Goal: Information Seeking & Learning: Learn about a topic

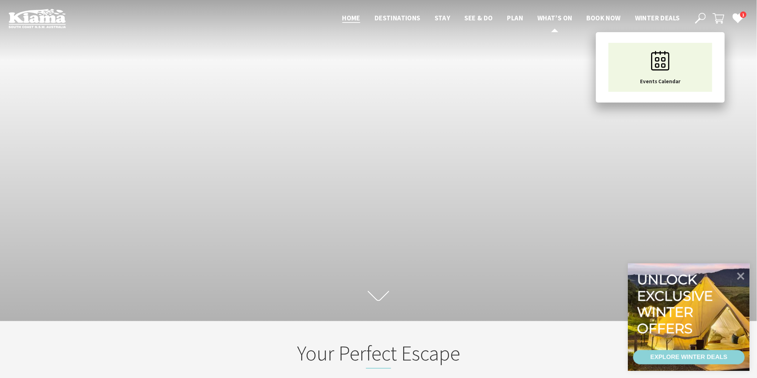
click at [548, 19] on span "What’s On" at bounding box center [554, 18] width 35 height 9
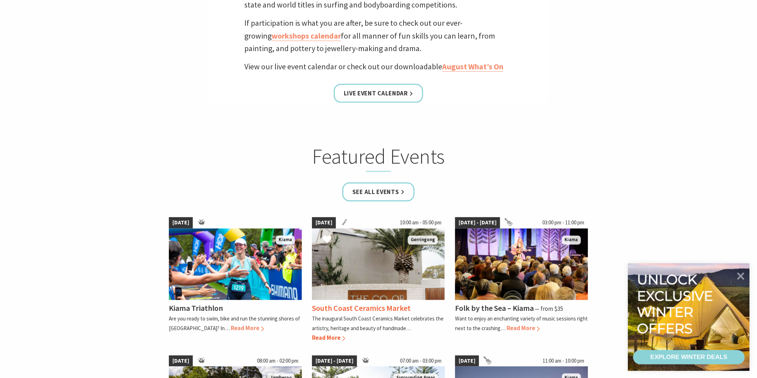
scroll to position [397, 0]
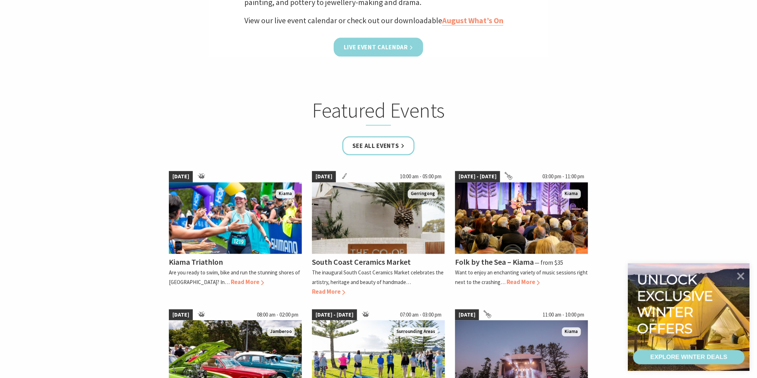
click at [383, 45] on link "Live Event Calendar" at bounding box center [378, 47] width 89 height 19
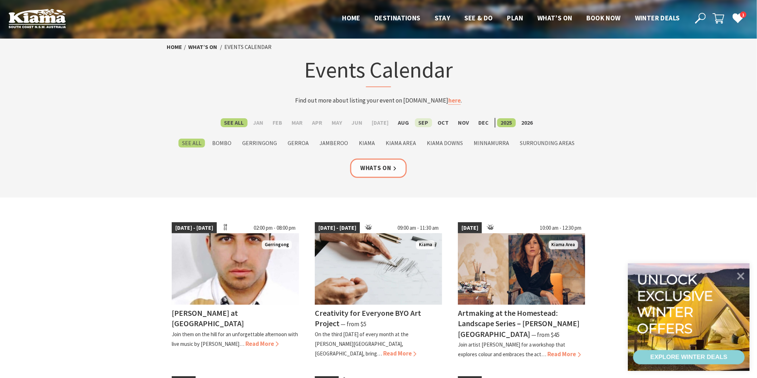
click at [422, 123] on label "Sep" at bounding box center [423, 122] width 17 height 9
click at [0, 0] on input "Sep" at bounding box center [0, 0] width 0 height 0
click at [422, 123] on label "Sep" at bounding box center [423, 122] width 17 height 9
click at [0, 0] on input "Sep" at bounding box center [0, 0] width 0 height 0
click at [381, 166] on link "Whats On" at bounding box center [378, 168] width 57 height 19
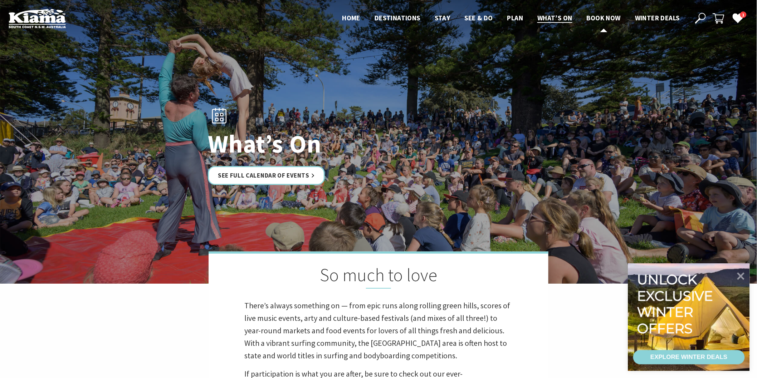
click at [598, 19] on span "Book now" at bounding box center [604, 18] width 34 height 9
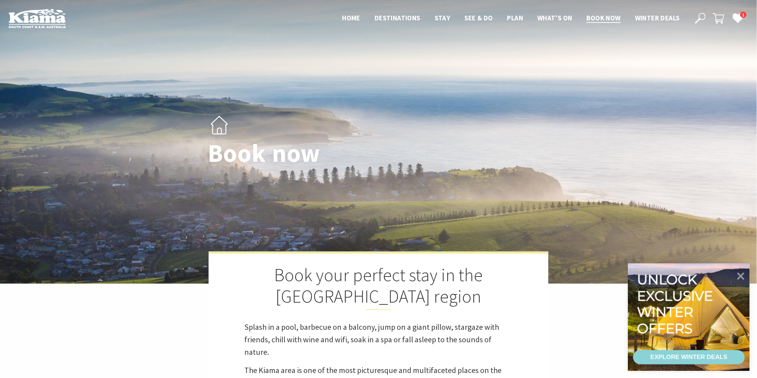
select select "3"
select select "2"
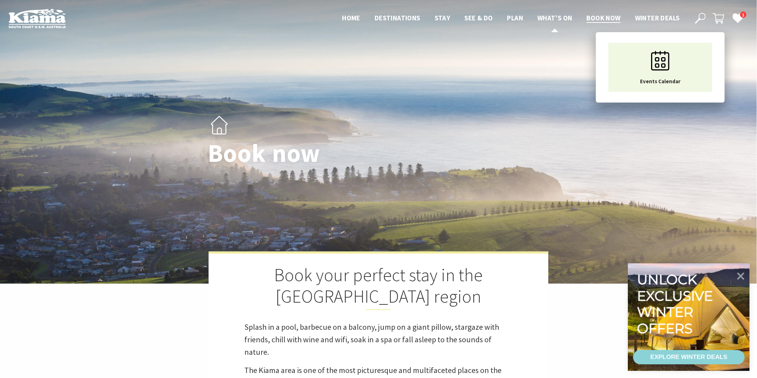
click at [548, 17] on span "What’s On" at bounding box center [554, 18] width 35 height 9
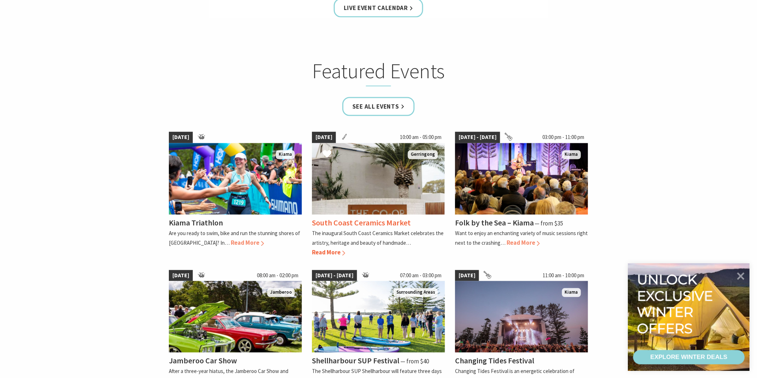
scroll to position [437, 0]
click at [372, 103] on link "See all Events" at bounding box center [378, 106] width 72 height 19
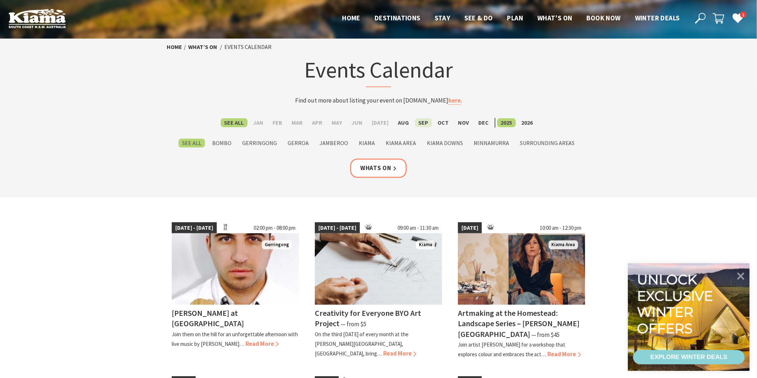
click at [418, 124] on label "Sep" at bounding box center [423, 122] width 17 height 9
click at [0, 0] on input "Sep" at bounding box center [0, 0] width 0 height 0
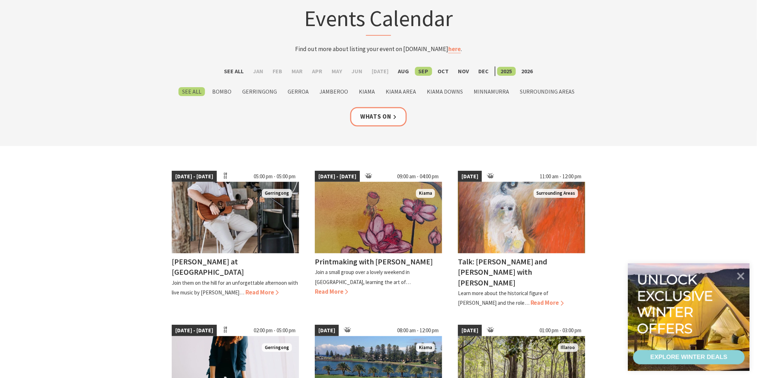
scroll to position [40, 0]
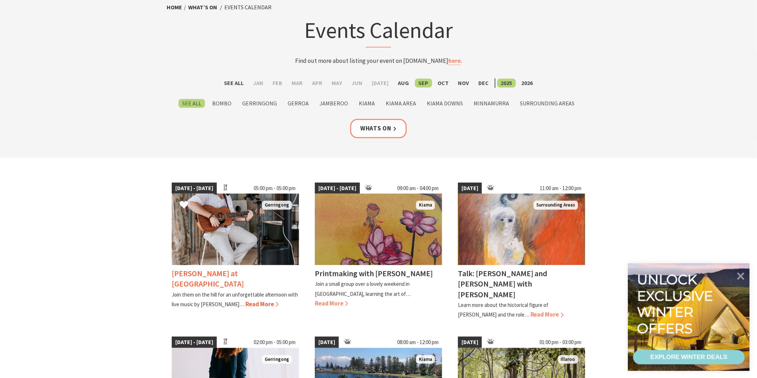
click at [220, 271] on h4 "[PERSON_NAME] at [GEOGRAPHIC_DATA]" at bounding box center [208, 279] width 72 height 20
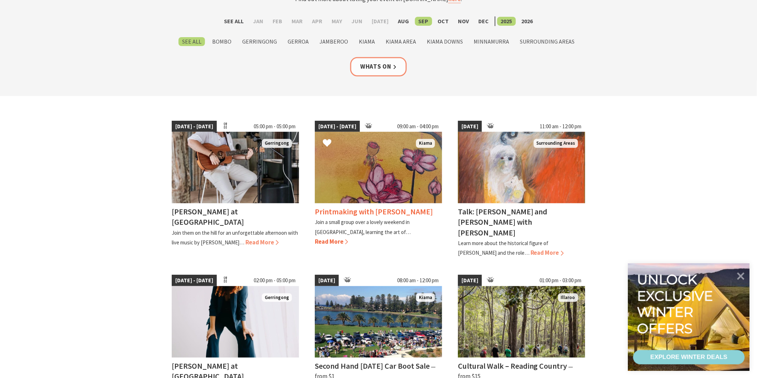
scroll to position [119, 0]
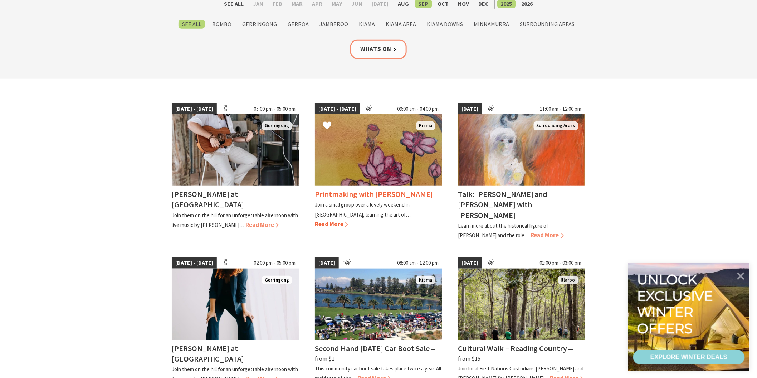
click at [372, 172] on img at bounding box center [378, 150] width 127 height 72
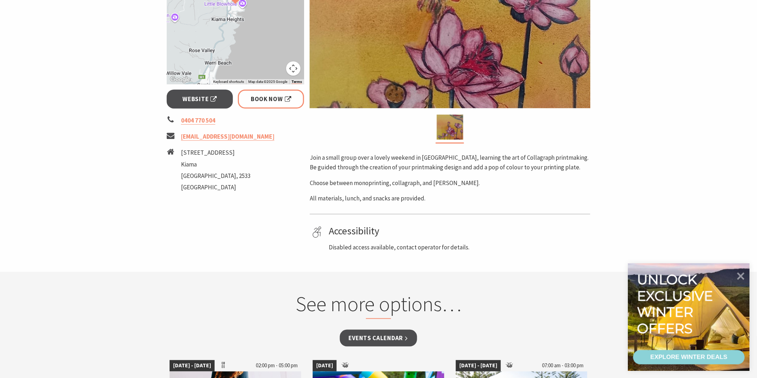
scroll to position [238, 0]
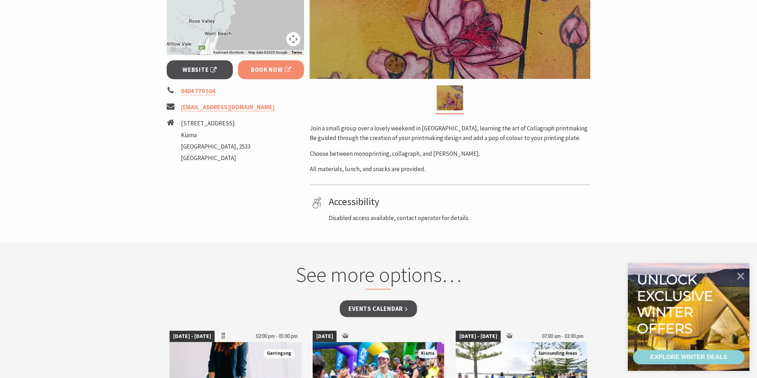
click at [252, 68] on span "Book Now" at bounding box center [271, 70] width 40 height 10
click at [195, 69] on span "Website" at bounding box center [200, 70] width 34 height 10
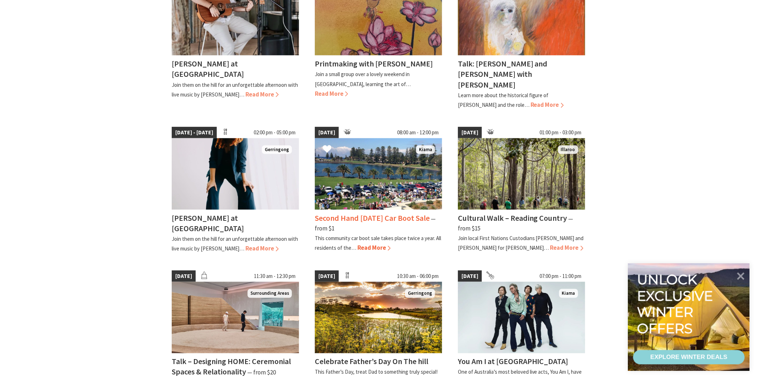
scroll to position [238, 0]
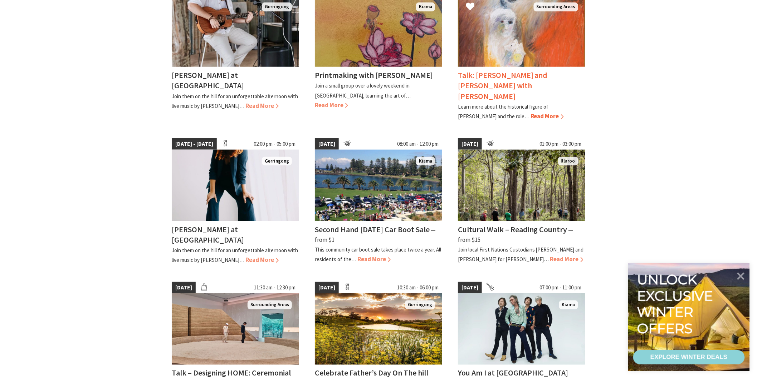
click at [483, 70] on h4 "Talk: [PERSON_NAME] and [PERSON_NAME] with [PERSON_NAME]" at bounding box center [503, 85] width 90 height 31
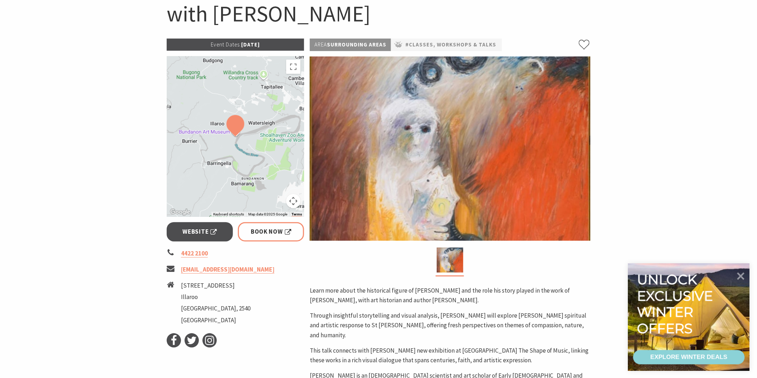
scroll to position [119, 0]
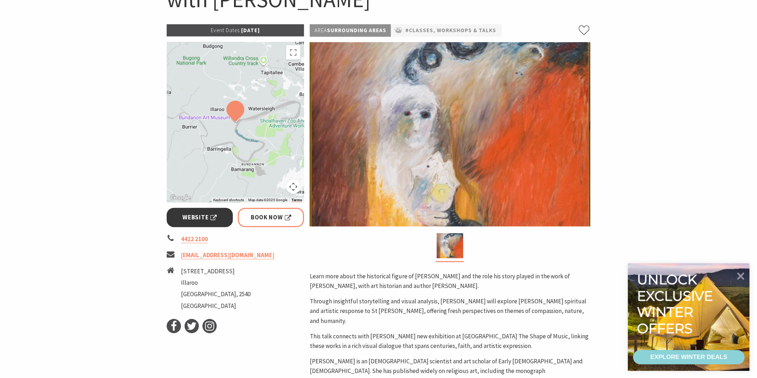
click at [207, 211] on link "Website" at bounding box center [200, 217] width 66 height 19
click at [264, 213] on span "Book Now" at bounding box center [271, 218] width 40 height 10
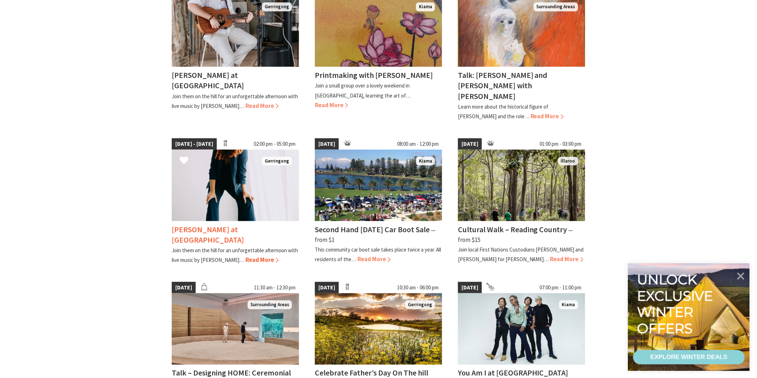
scroll to position [278, 0]
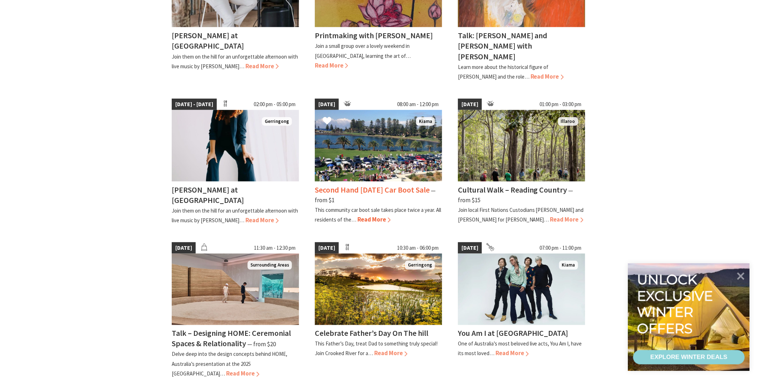
click at [328, 185] on h4 "Second Hand [DATE] Car Boot Sale" at bounding box center [372, 190] width 115 height 10
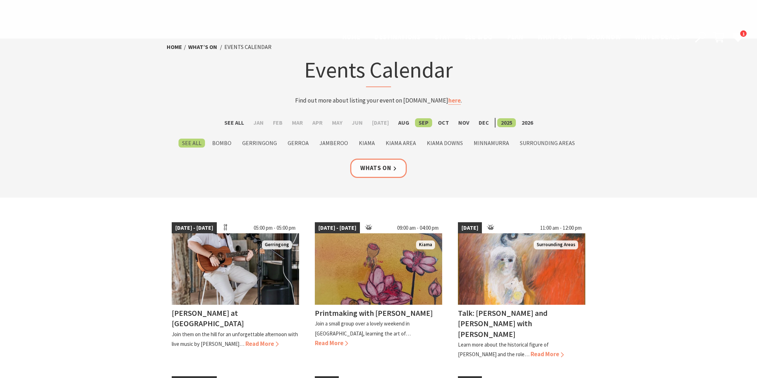
scroll to position [278, 0]
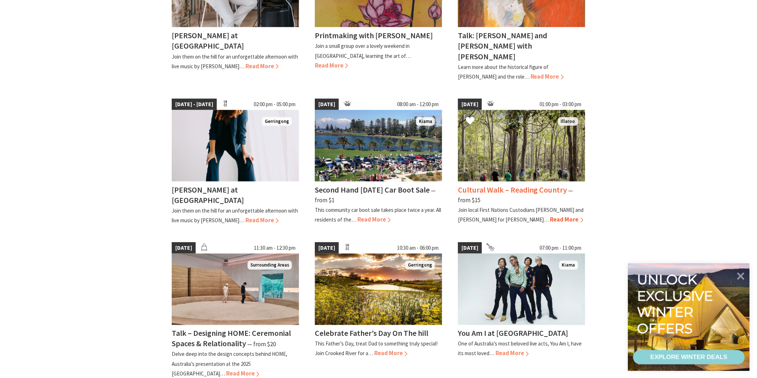
click at [490, 144] on img at bounding box center [521, 146] width 127 height 72
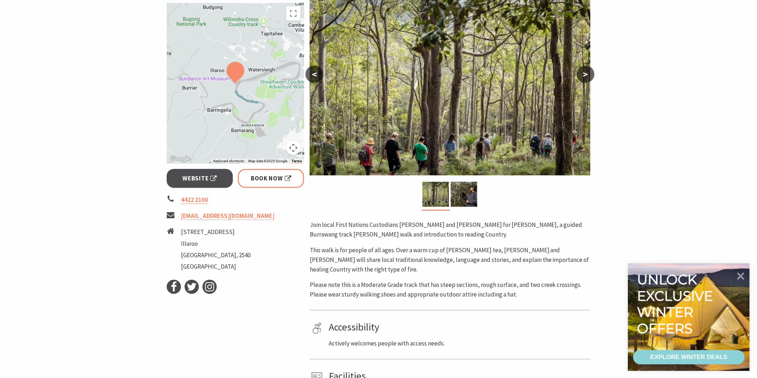
scroll to position [119, 0]
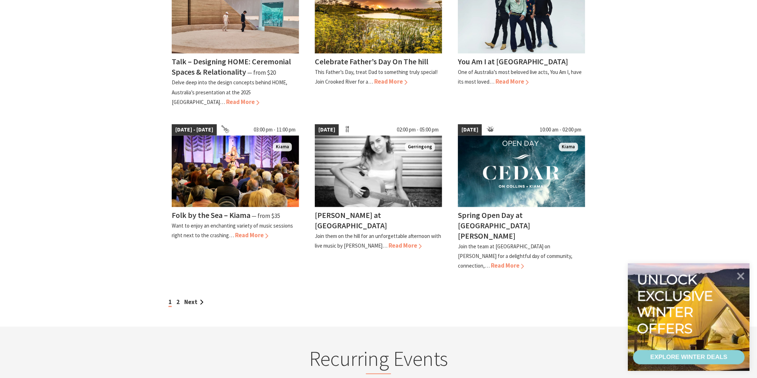
scroll to position [556, 0]
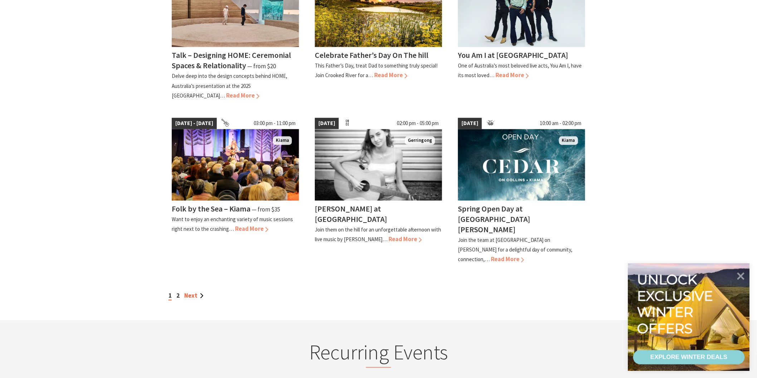
click at [187, 292] on link "Next" at bounding box center [193, 296] width 19 height 8
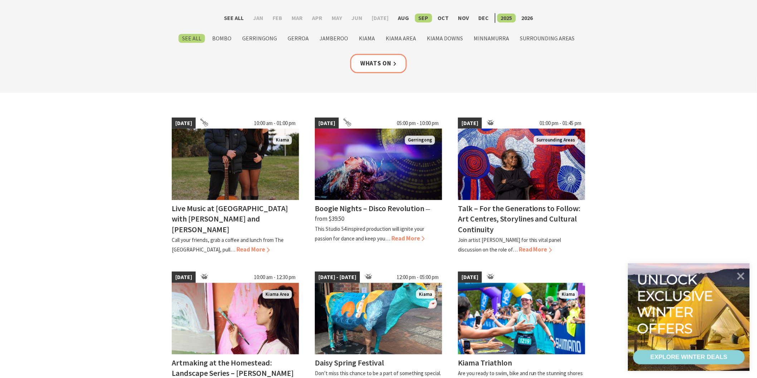
scroll to position [119, 0]
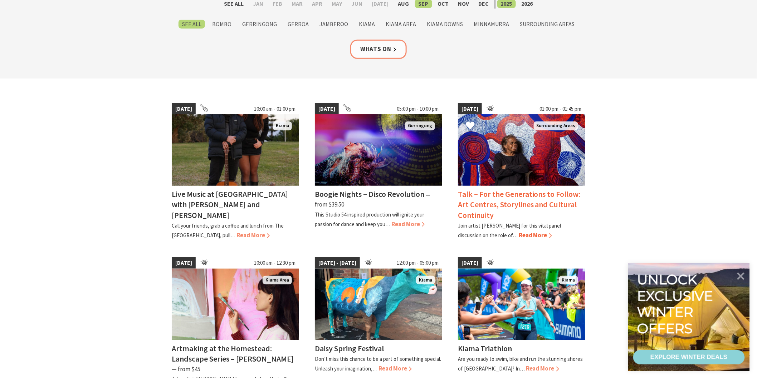
click at [488, 196] on h4 "Talk – For the Generations to Follow: Art Centres, Storylines and Cultural Cont…" at bounding box center [519, 204] width 123 height 31
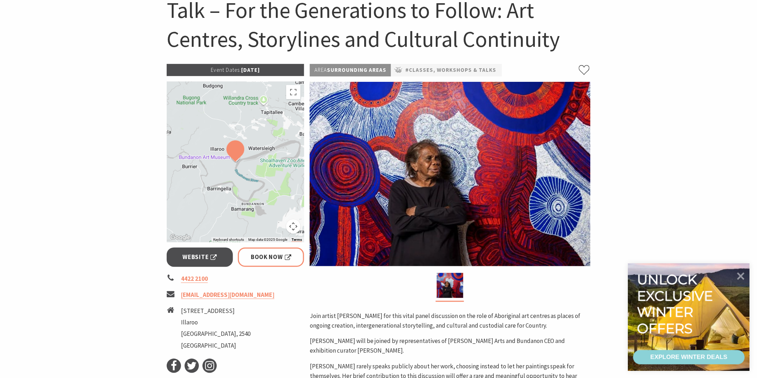
scroll to position [40, 0]
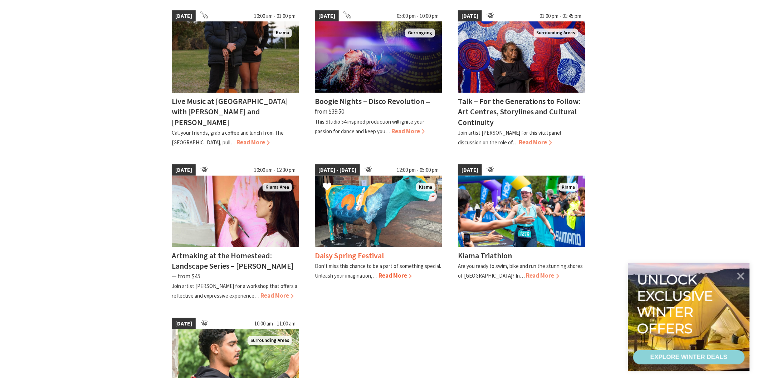
scroll to position [159, 0]
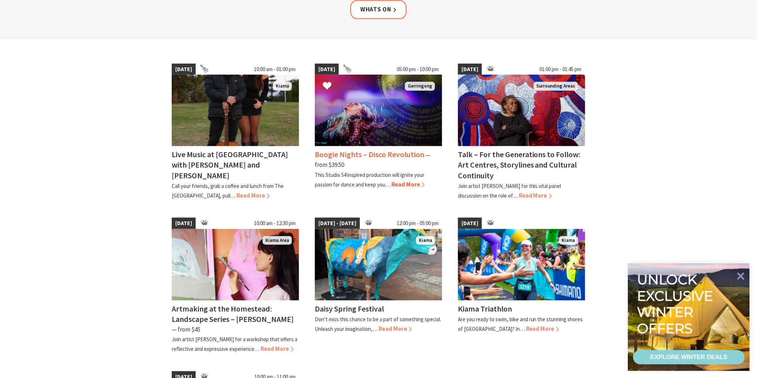
click at [353, 151] on h4 "Boogie Nights – Disco Revolution" at bounding box center [369, 155] width 109 height 10
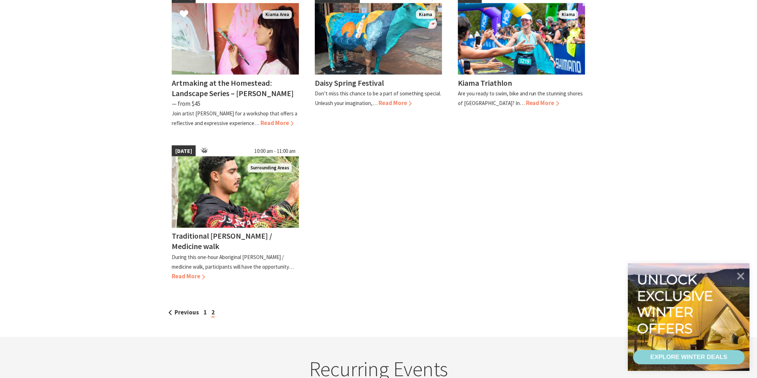
scroll to position [437, 0]
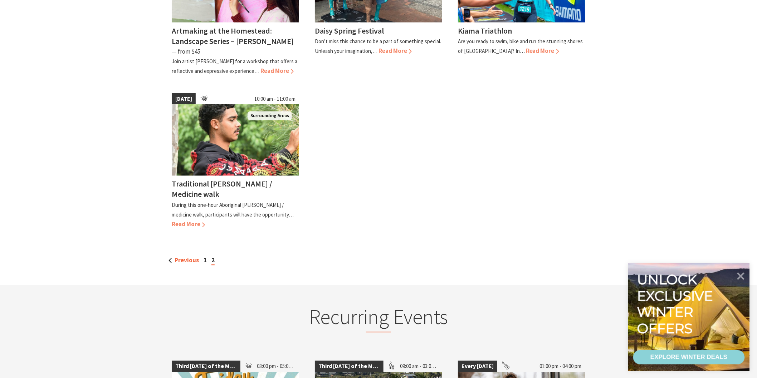
click at [183, 257] on link "Previous" at bounding box center [183, 261] width 30 height 8
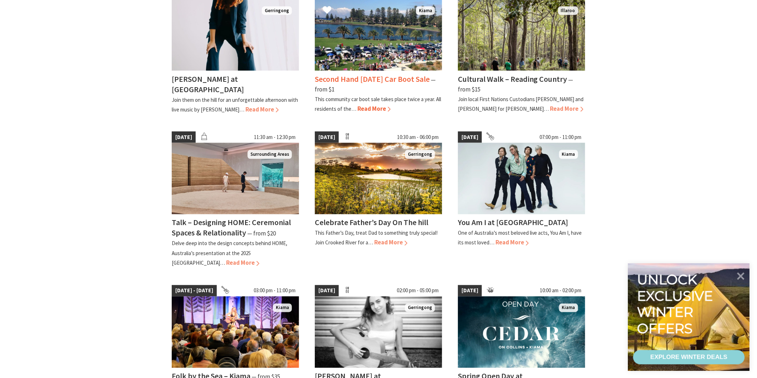
scroll to position [397, 0]
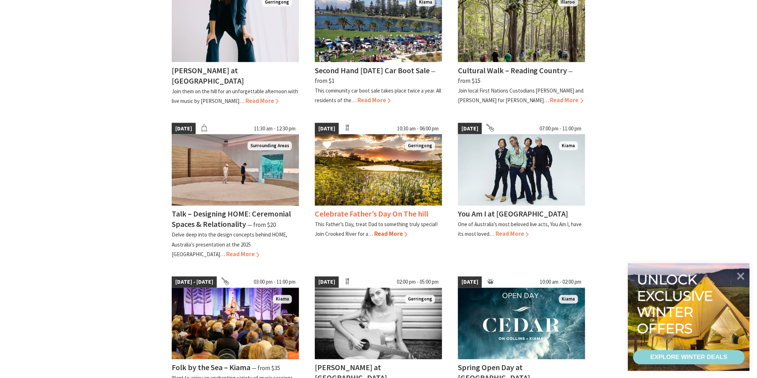
click at [344, 209] on h4 "Celebrate Father’s Day On The hill" at bounding box center [371, 214] width 113 height 10
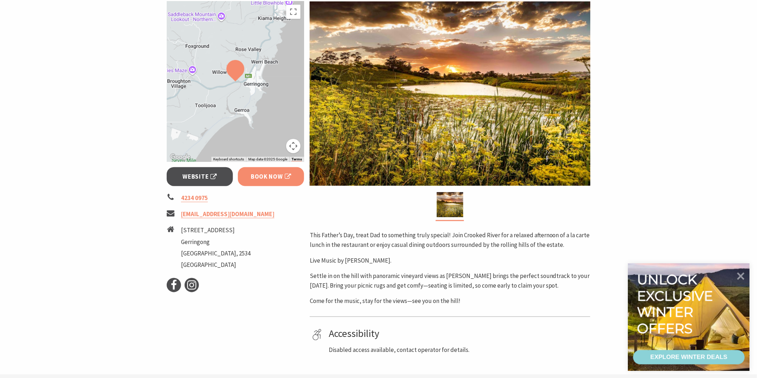
scroll to position [199, 0]
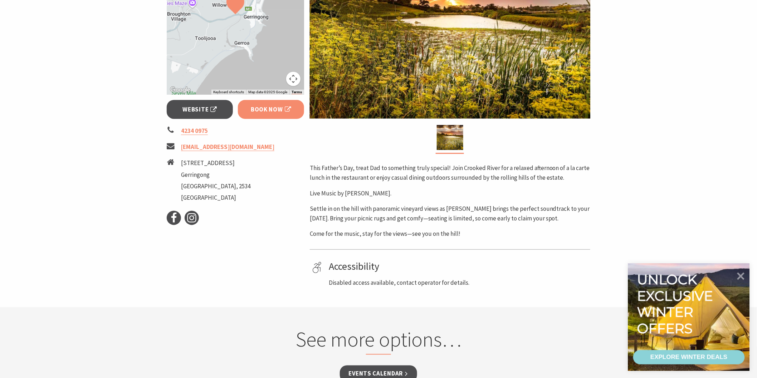
click at [256, 114] on link "Book Now" at bounding box center [271, 109] width 66 height 19
click at [249, 112] on link "Book Now" at bounding box center [271, 109] width 66 height 19
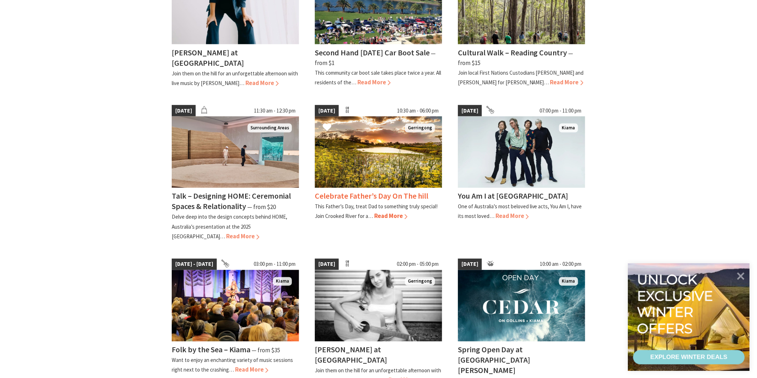
scroll to position [477, 0]
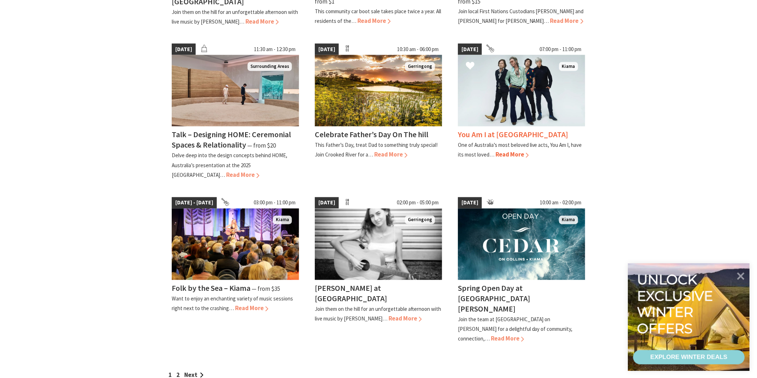
click at [483, 142] on p "One of Australia’s most beloved live acts, You Am I, have its most loved…" at bounding box center [520, 150] width 124 height 16
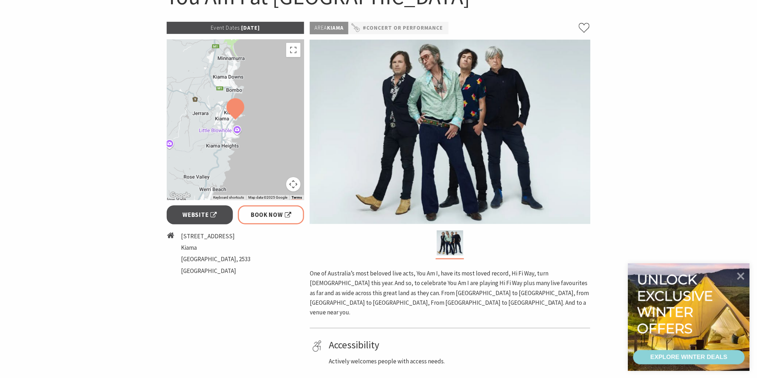
scroll to position [79, 0]
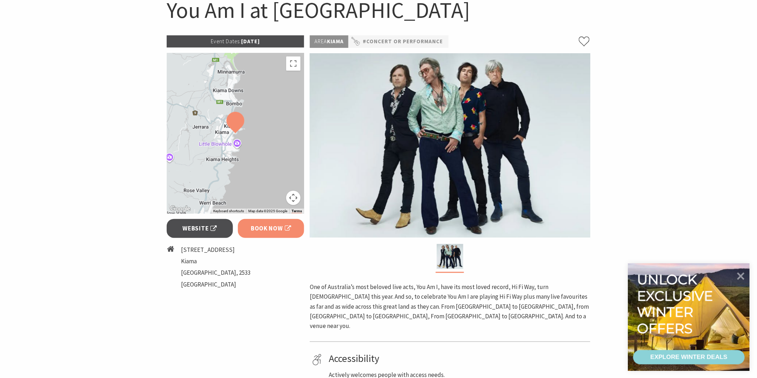
click at [253, 231] on span "Book Now" at bounding box center [271, 229] width 40 height 10
click at [270, 228] on span "Book Now" at bounding box center [271, 229] width 40 height 10
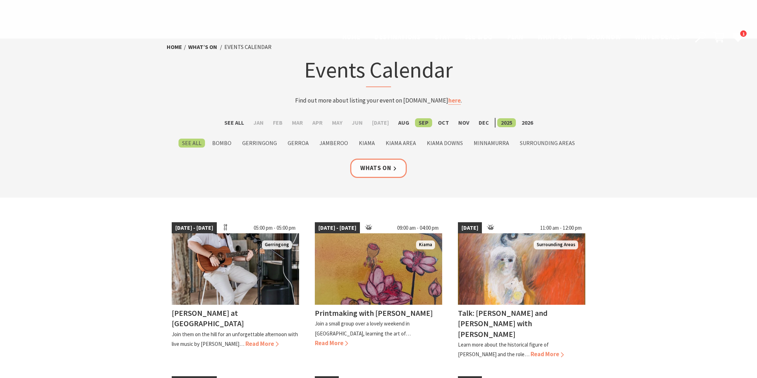
scroll to position [477, 0]
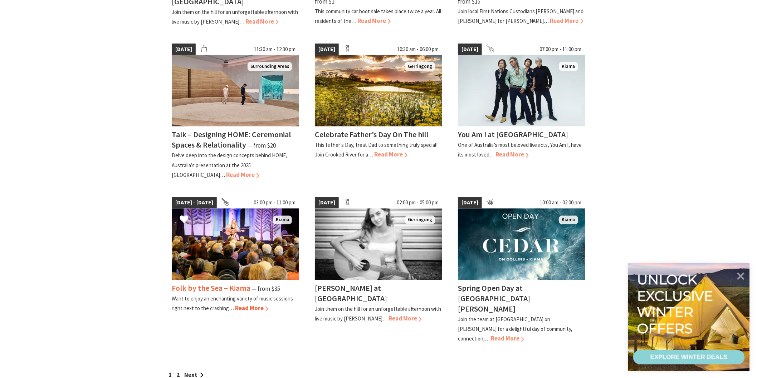
click at [231, 219] on img at bounding box center [235, 245] width 127 height 72
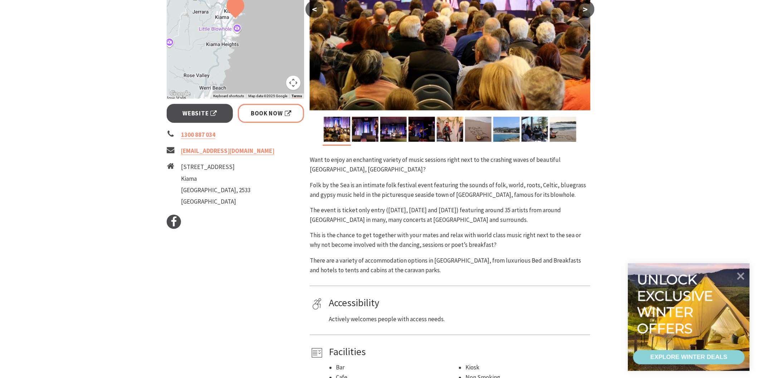
scroll to position [238, 0]
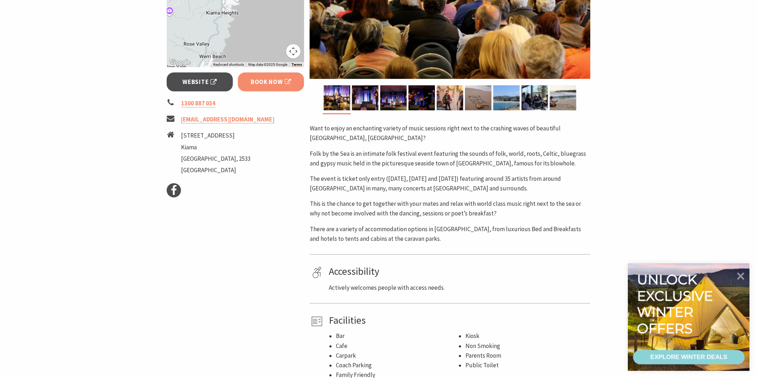
click at [251, 81] on span "Book Now" at bounding box center [271, 82] width 40 height 10
click at [255, 83] on span "Book Now" at bounding box center [271, 82] width 40 height 10
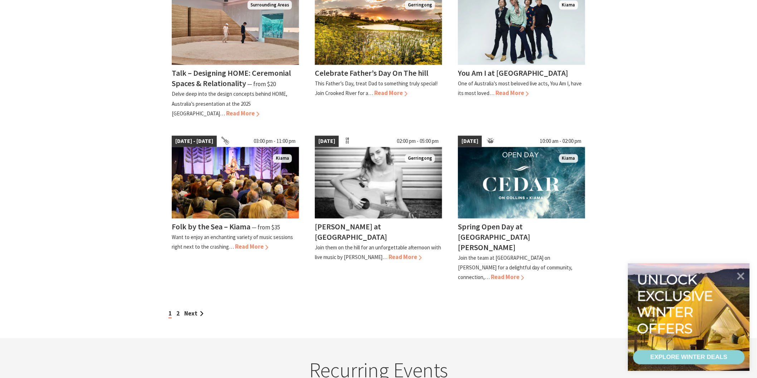
scroll to position [556, 0]
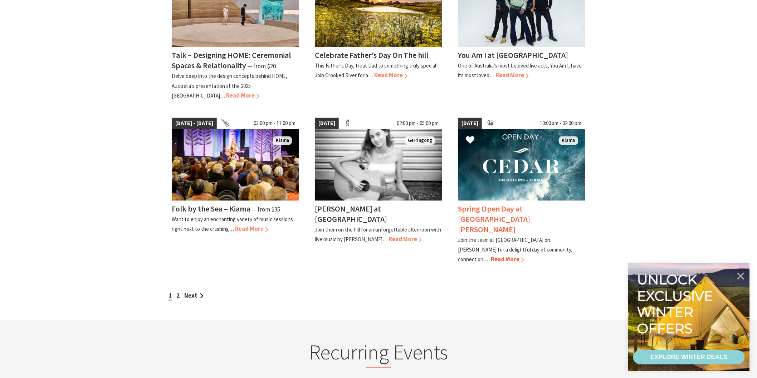
click at [512, 190] on img at bounding box center [521, 165] width 127 height 72
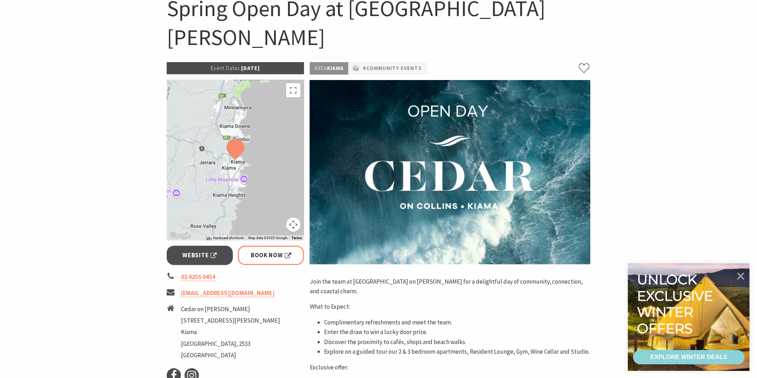
scroll to position [79, 0]
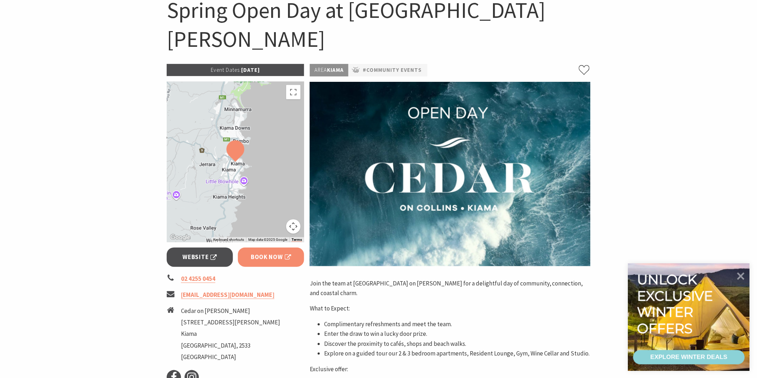
click at [251, 253] on span "Book Now" at bounding box center [271, 258] width 40 height 10
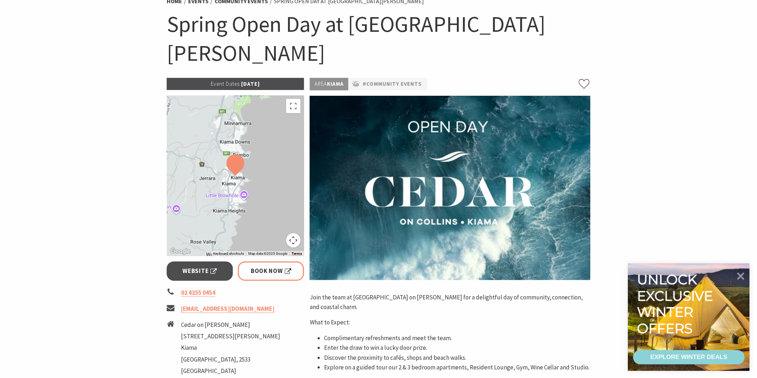
scroll to position [40, 0]
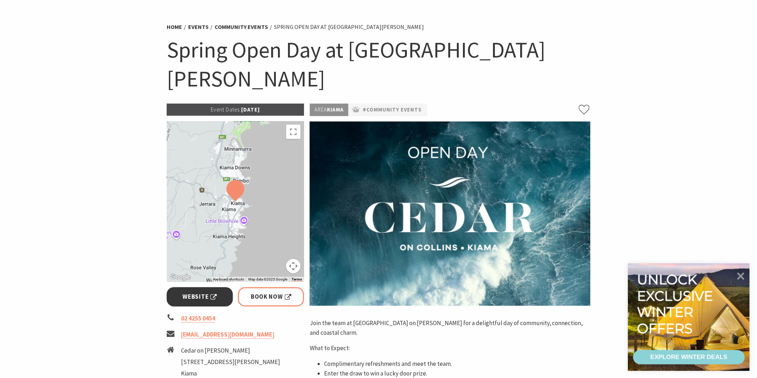
click at [194, 292] on span "Website" at bounding box center [200, 297] width 34 height 10
click at [199, 292] on span "Website" at bounding box center [200, 297] width 34 height 10
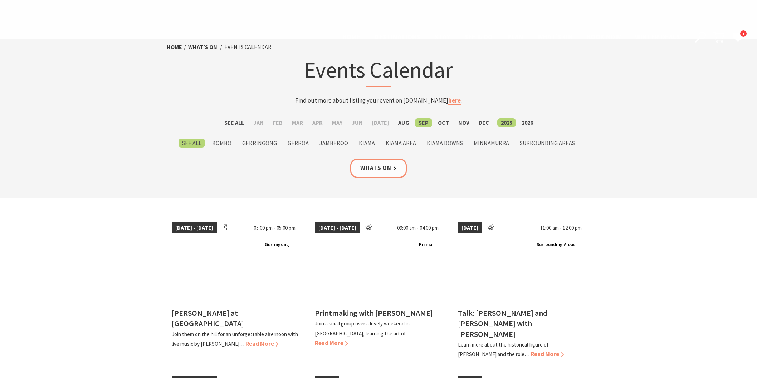
scroll to position [556, 0]
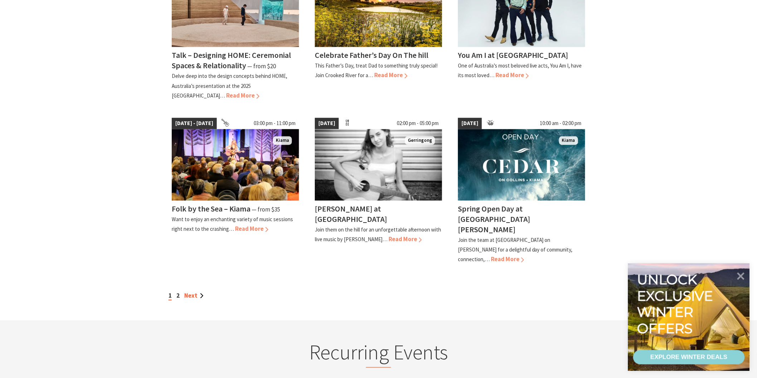
click at [186, 292] on link "Next" at bounding box center [193, 296] width 19 height 8
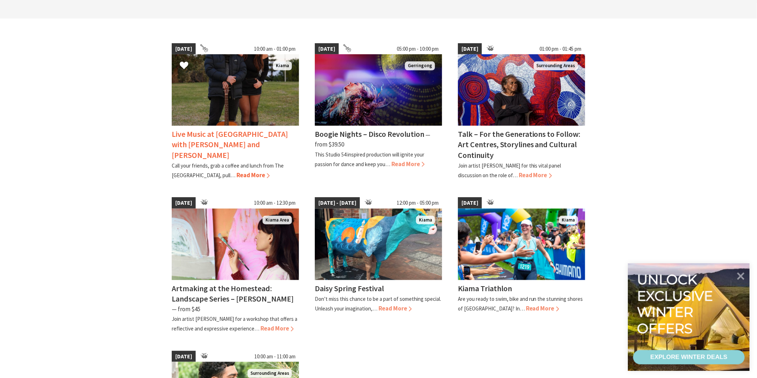
scroll to position [199, 0]
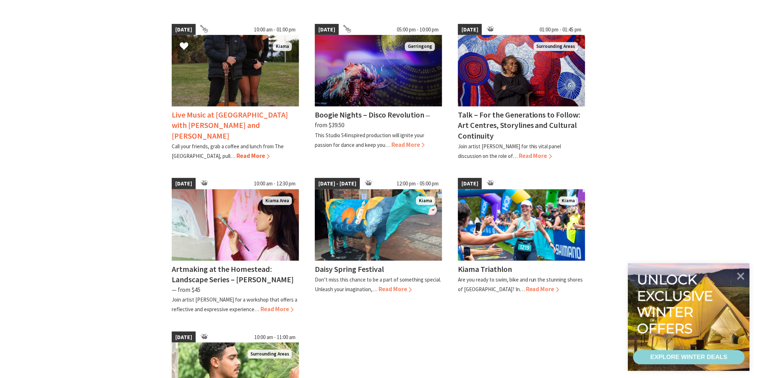
click at [204, 116] on h4 "Live Music at Burnetts with Emma and Ron Davison" at bounding box center [230, 125] width 116 height 31
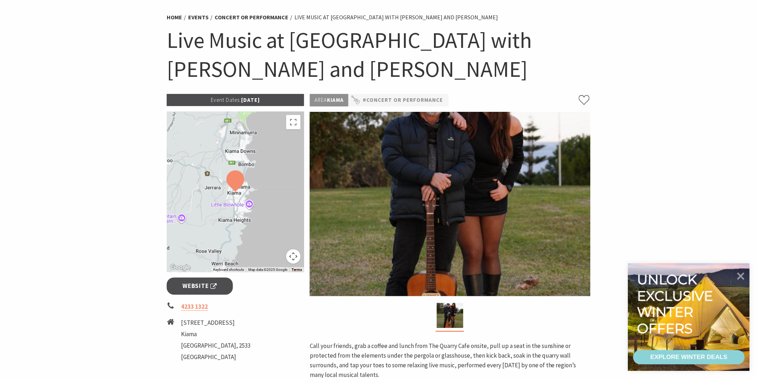
scroll to position [40, 0]
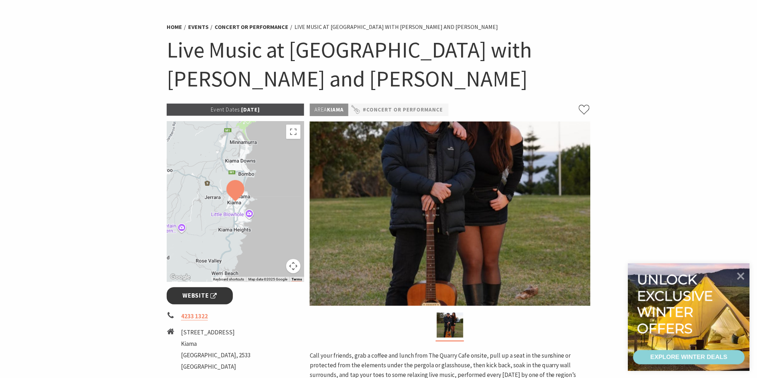
click at [183, 293] on span "Website" at bounding box center [200, 296] width 34 height 10
click at [187, 293] on span "Website" at bounding box center [200, 296] width 34 height 10
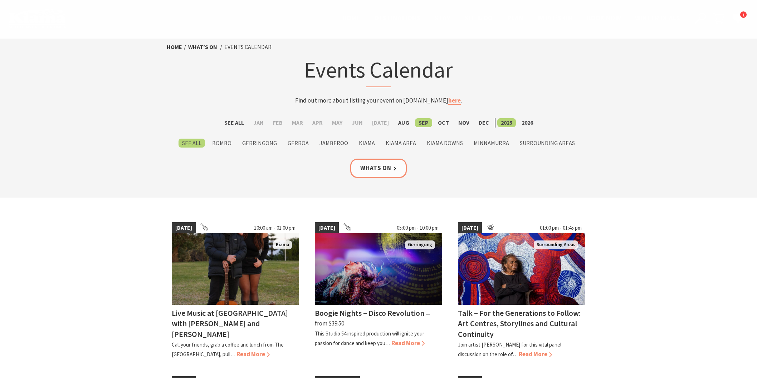
scroll to position [199, 0]
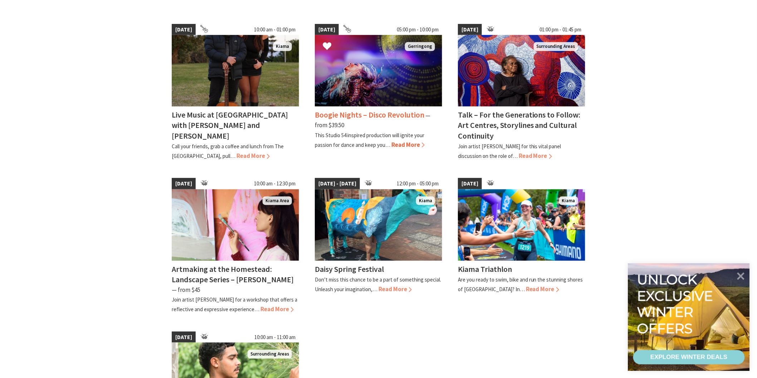
click at [335, 111] on h4 "Boogie Nights – Disco Revolution" at bounding box center [369, 115] width 109 height 10
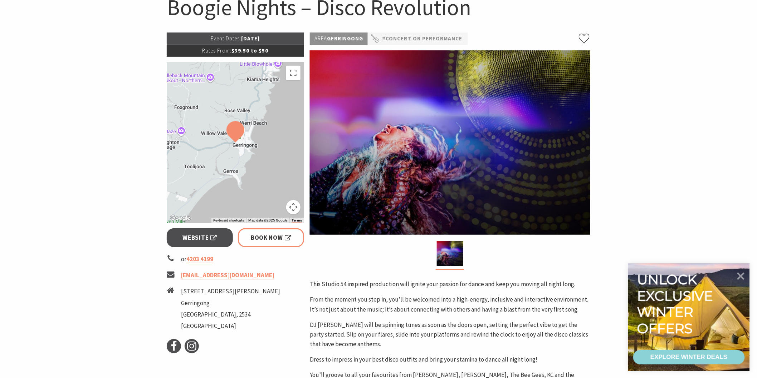
scroll to position [79, 0]
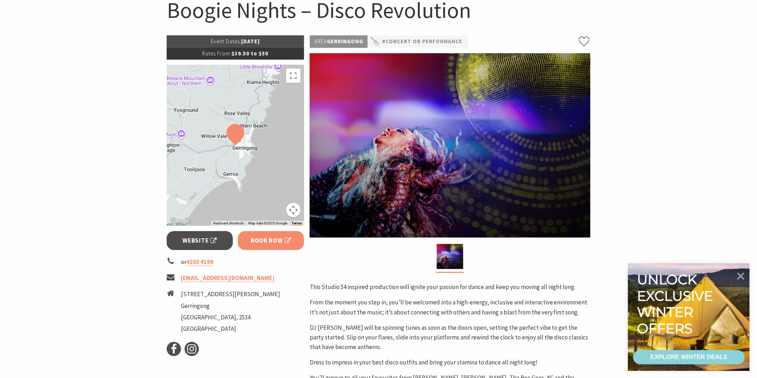
click at [279, 243] on span "Book Now" at bounding box center [271, 241] width 40 height 10
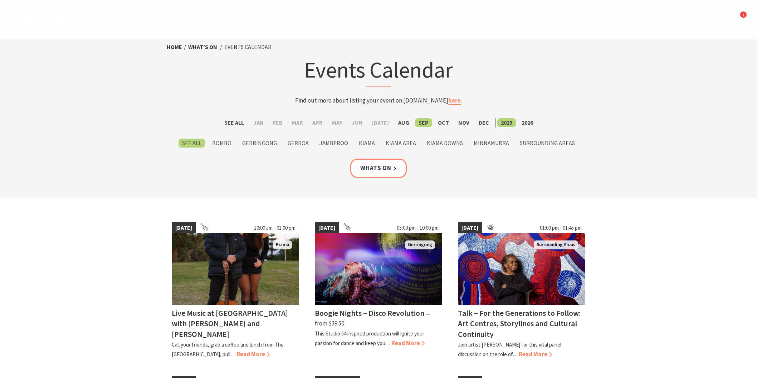
scroll to position [199, 0]
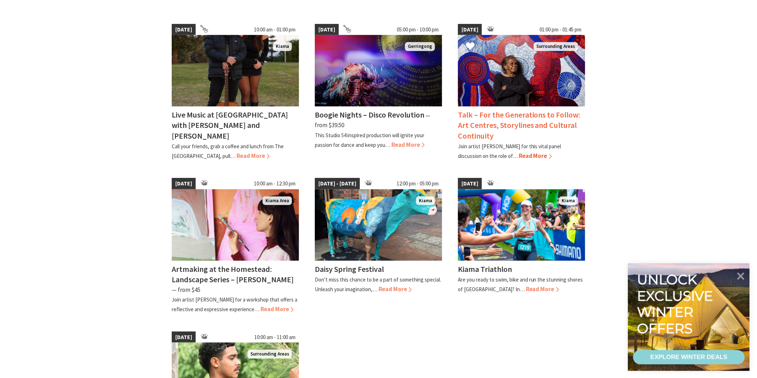
click at [485, 99] on img at bounding box center [521, 71] width 127 height 72
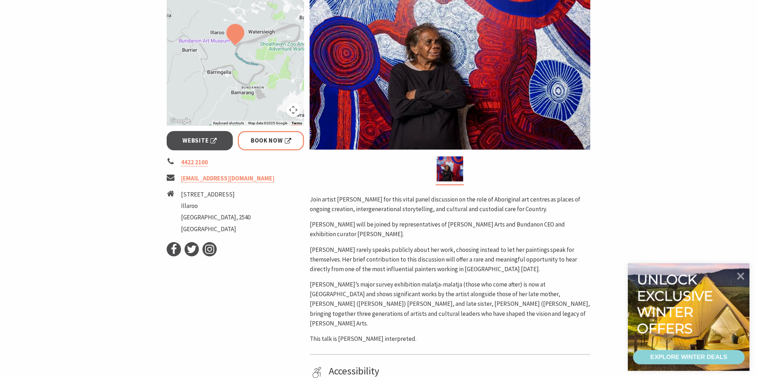
scroll to position [119, 0]
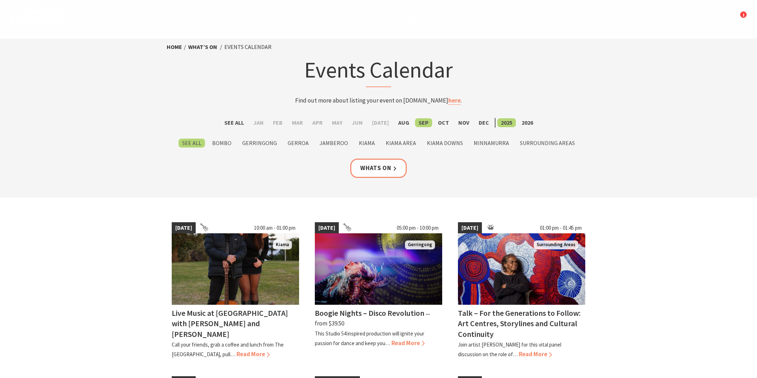
scroll to position [199, 0]
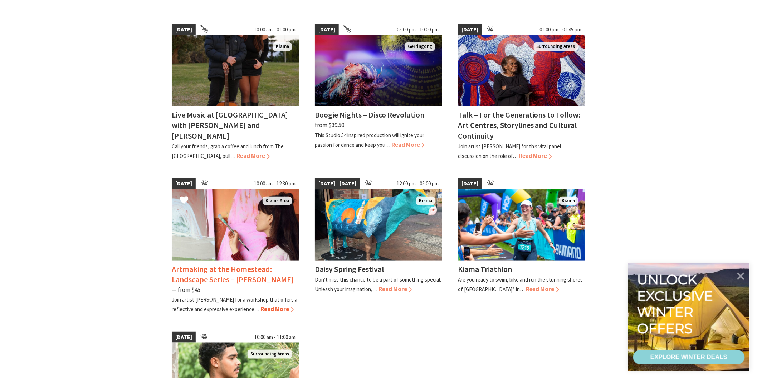
click at [210, 238] on img at bounding box center [235, 226] width 127 height 72
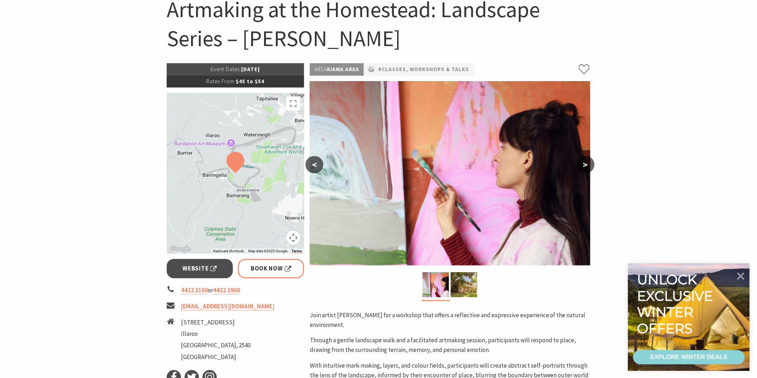
scroll to position [79, 0]
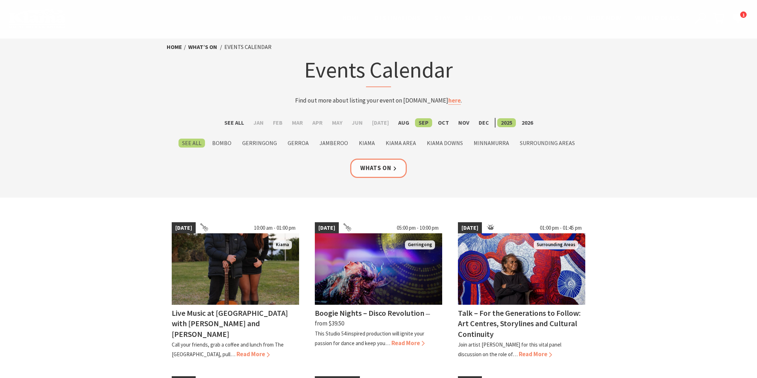
scroll to position [199, 0]
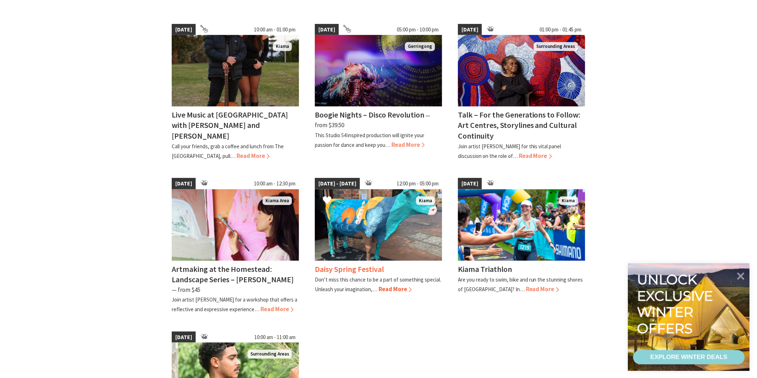
click at [352, 237] on img at bounding box center [378, 226] width 127 height 72
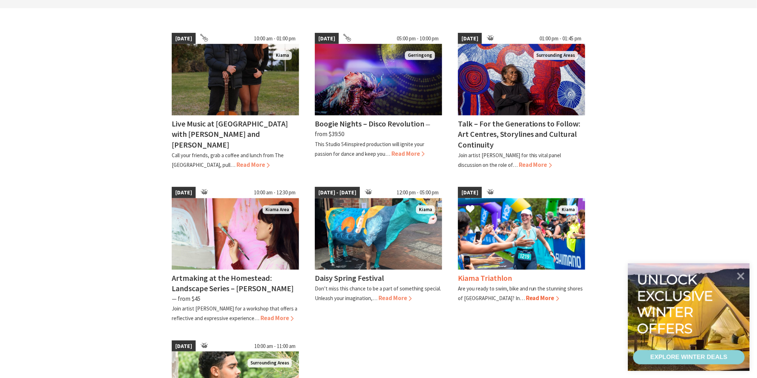
scroll to position [238, 0]
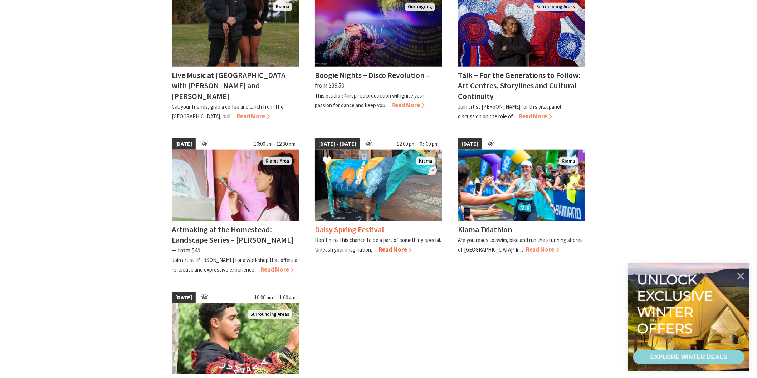
click at [352, 226] on h4 "Daisy Spring Festival" at bounding box center [349, 230] width 69 height 10
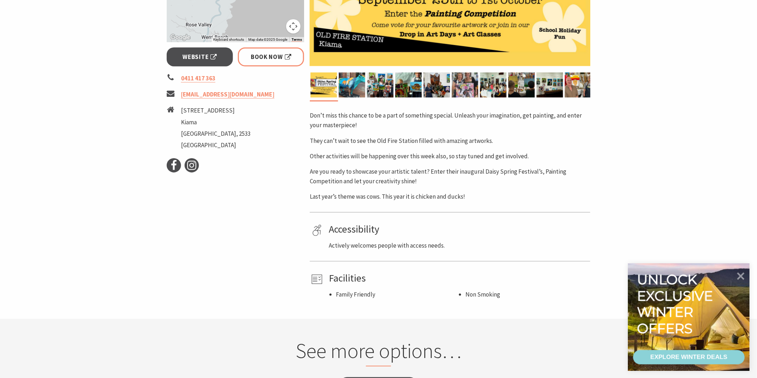
scroll to position [238, 0]
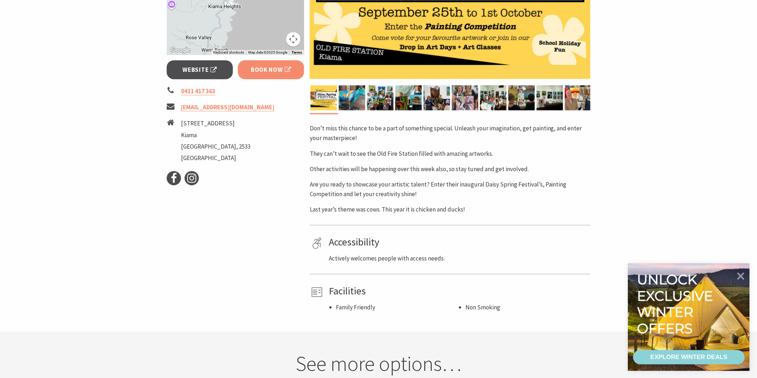
click at [245, 68] on link "Book Now" at bounding box center [271, 69] width 66 height 19
click at [194, 70] on span "Website" at bounding box center [200, 70] width 34 height 10
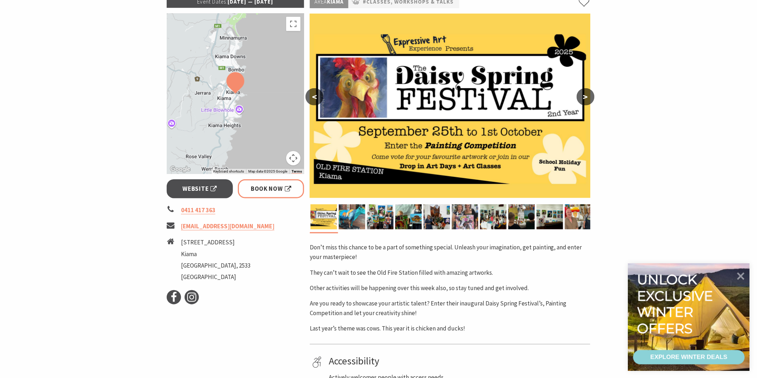
scroll to position [79, 0]
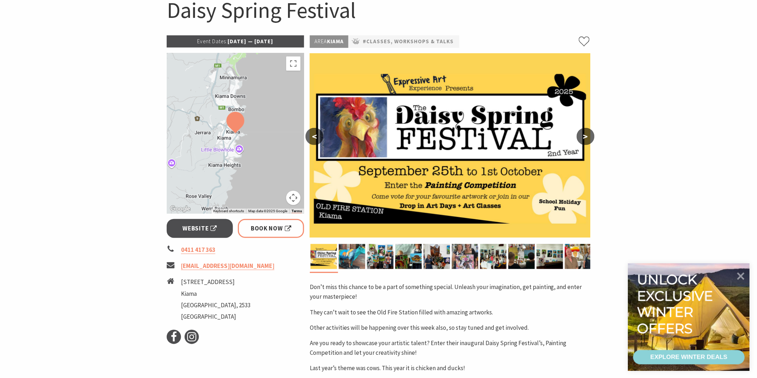
click at [588, 137] on button ">" at bounding box center [586, 136] width 18 height 17
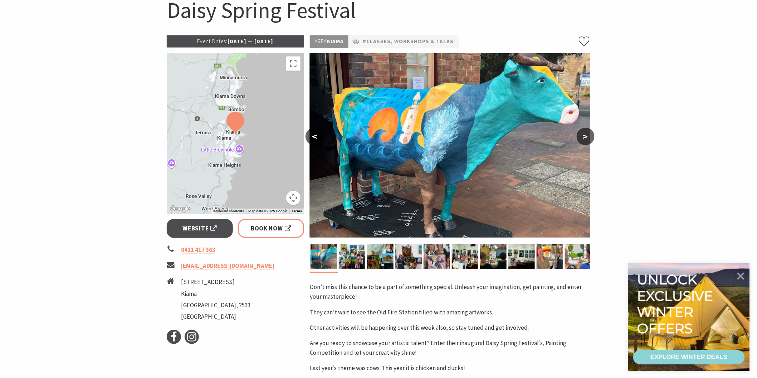
click at [588, 137] on button ">" at bounding box center [586, 136] width 18 height 17
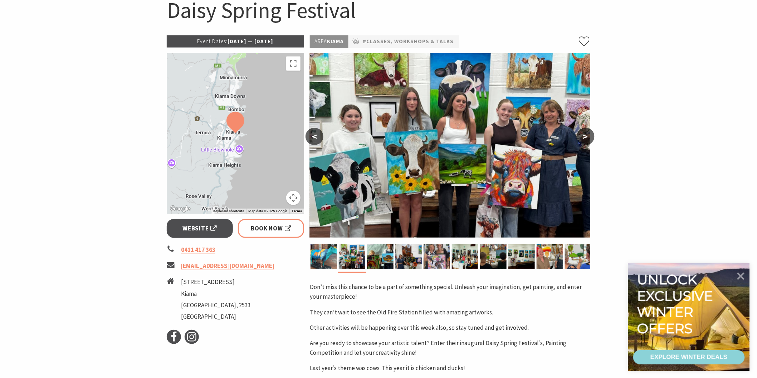
click at [588, 137] on button ">" at bounding box center [586, 136] width 18 height 17
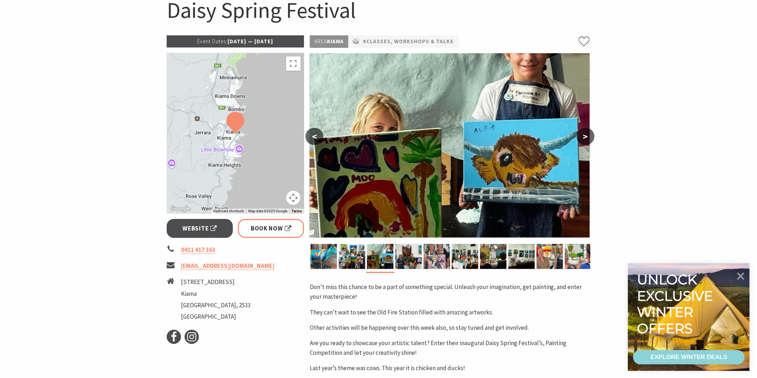
click at [588, 137] on button ">" at bounding box center [586, 136] width 18 height 17
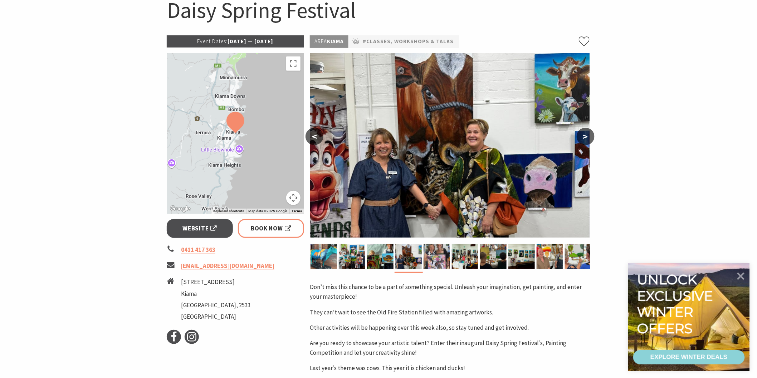
click at [588, 137] on button ">" at bounding box center [586, 136] width 18 height 17
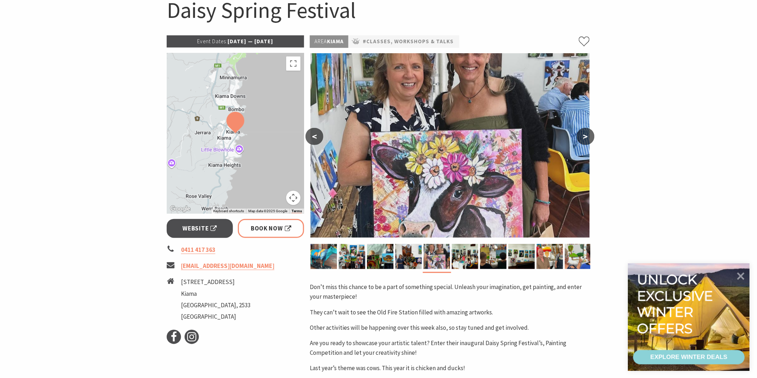
click at [588, 137] on button ">" at bounding box center [586, 136] width 18 height 17
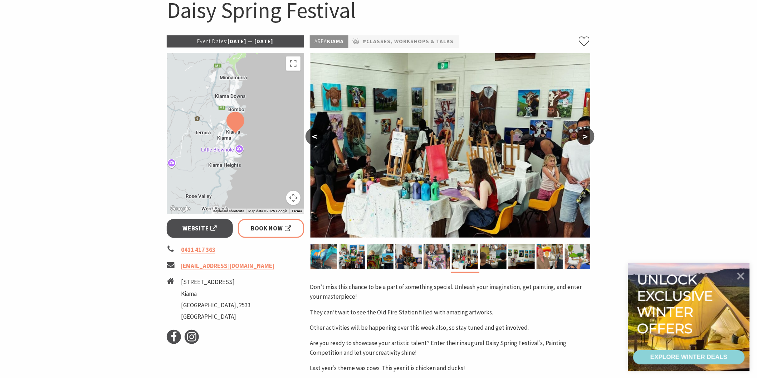
click at [588, 137] on button ">" at bounding box center [586, 136] width 18 height 17
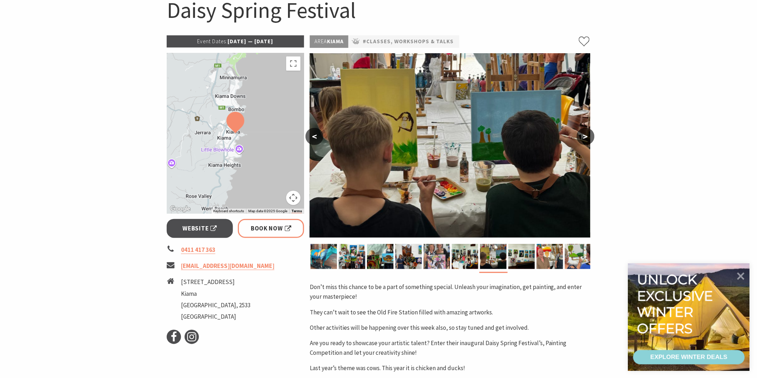
click at [588, 137] on button ">" at bounding box center [586, 136] width 18 height 17
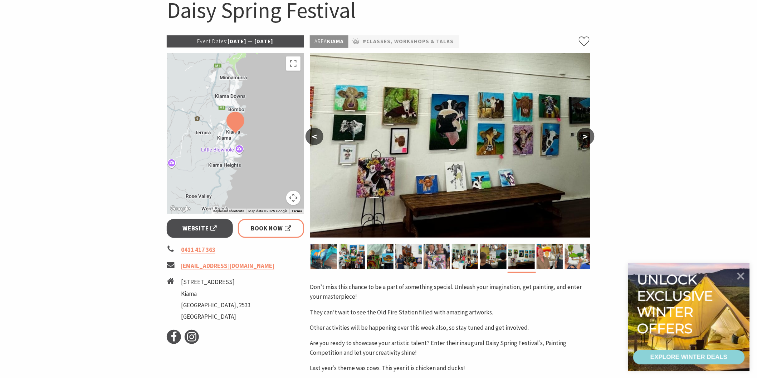
click at [588, 137] on button ">" at bounding box center [586, 136] width 18 height 17
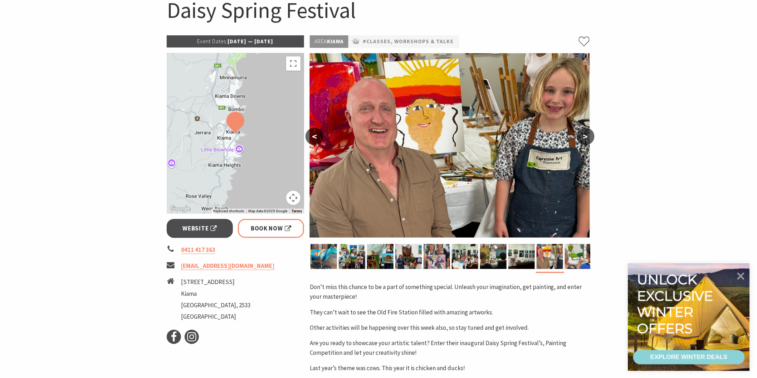
click at [588, 137] on button ">" at bounding box center [586, 136] width 18 height 17
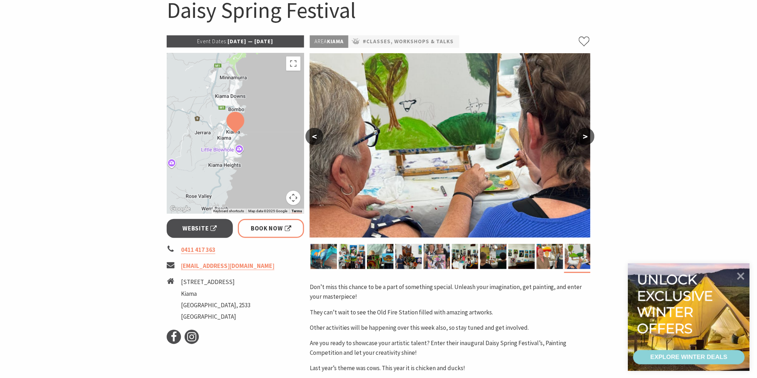
click at [588, 137] on button ">" at bounding box center [586, 136] width 18 height 17
click at [194, 232] on span "Website" at bounding box center [200, 229] width 34 height 10
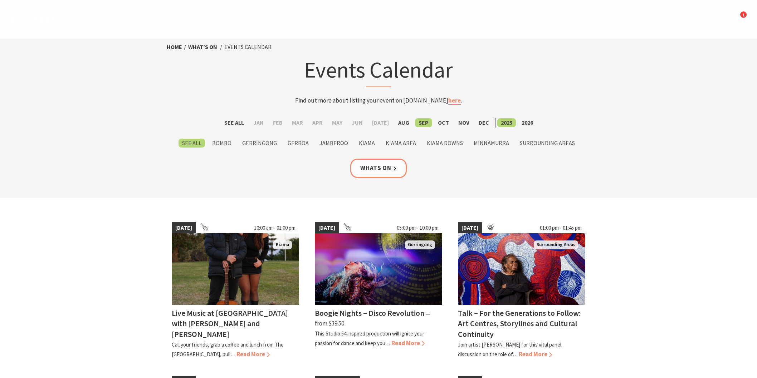
scroll to position [238, 0]
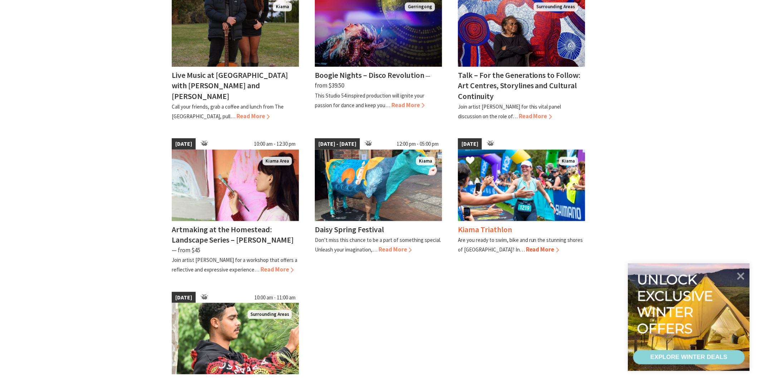
click at [469, 217] on img at bounding box center [521, 186] width 127 height 72
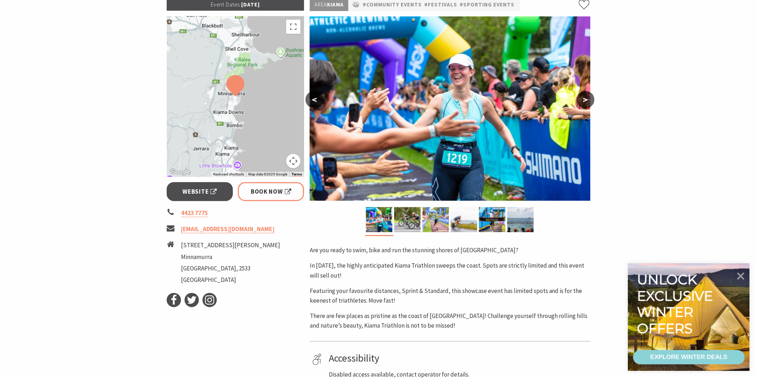
scroll to position [119, 0]
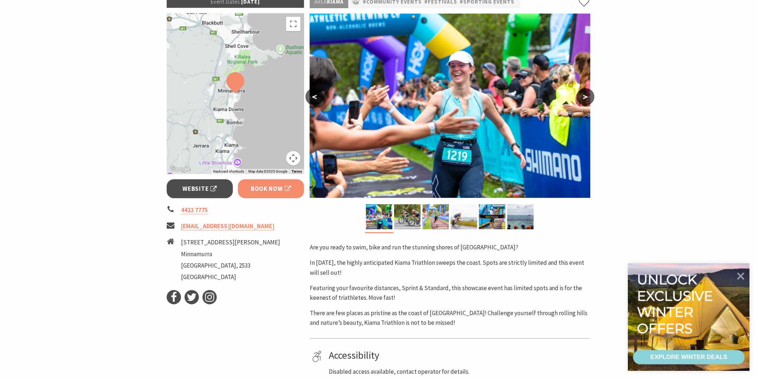
click at [253, 186] on span "Book Now" at bounding box center [271, 189] width 40 height 10
click at [256, 184] on span "Book Now" at bounding box center [271, 189] width 40 height 10
click at [254, 190] on span "Book Now" at bounding box center [271, 189] width 40 height 10
click at [198, 188] on span "Website" at bounding box center [200, 189] width 34 height 10
click at [190, 187] on span "Website" at bounding box center [200, 189] width 34 height 10
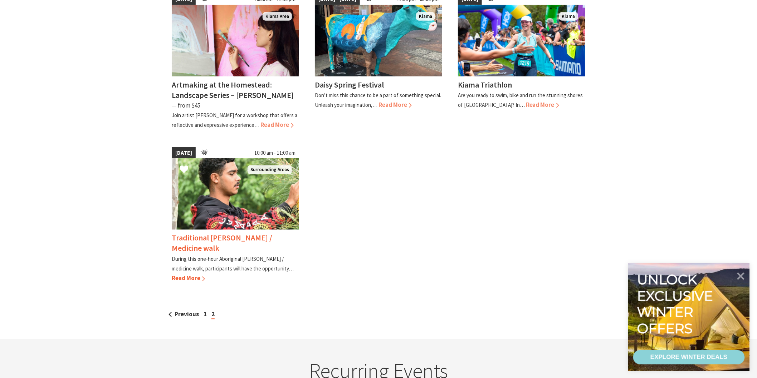
scroll to position [397, 0]
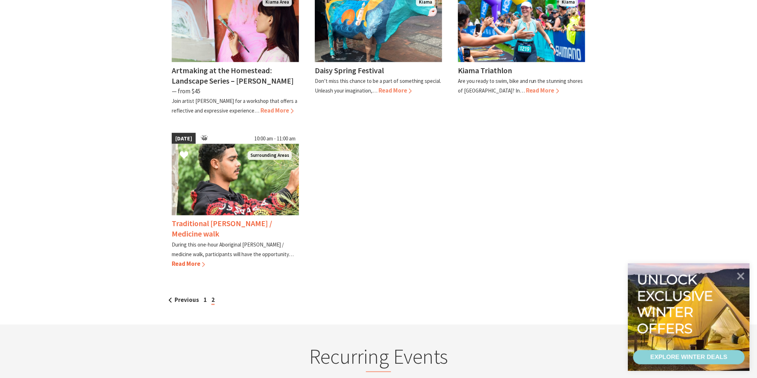
click at [239, 223] on h4 "Traditional [PERSON_NAME] / Medicine walk" at bounding box center [222, 229] width 101 height 20
click at [199, 219] on h4 "Traditional [PERSON_NAME] / Medicine walk" at bounding box center [222, 229] width 101 height 20
click at [191, 174] on img at bounding box center [235, 180] width 127 height 72
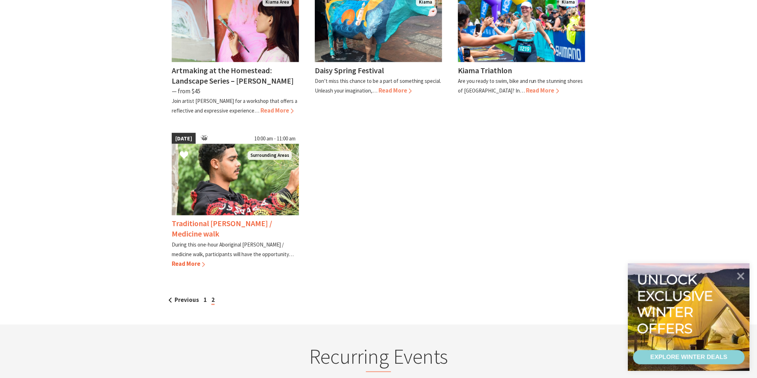
click at [191, 174] on img at bounding box center [235, 180] width 127 height 72
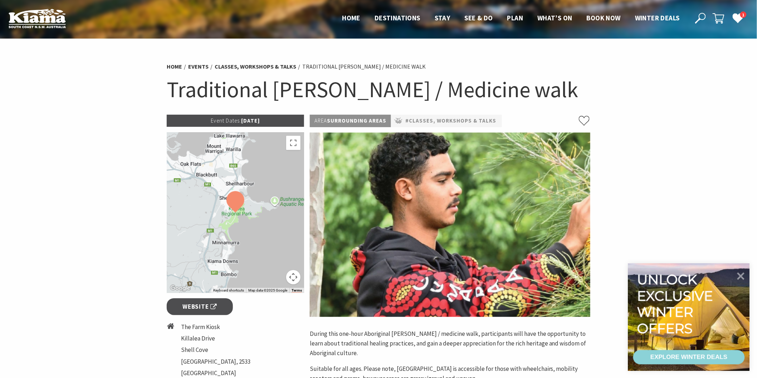
scroll to position [40, 0]
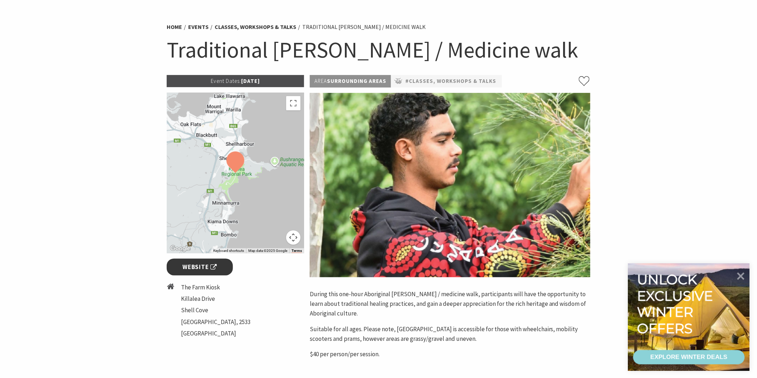
click at [198, 265] on span "Website" at bounding box center [200, 268] width 34 height 10
click at [181, 271] on link "Website" at bounding box center [200, 267] width 66 height 17
click at [197, 266] on span "Website" at bounding box center [200, 268] width 34 height 10
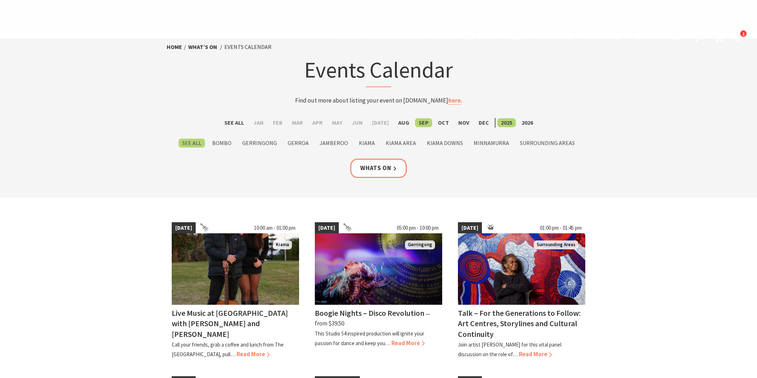
scroll to position [397, 0]
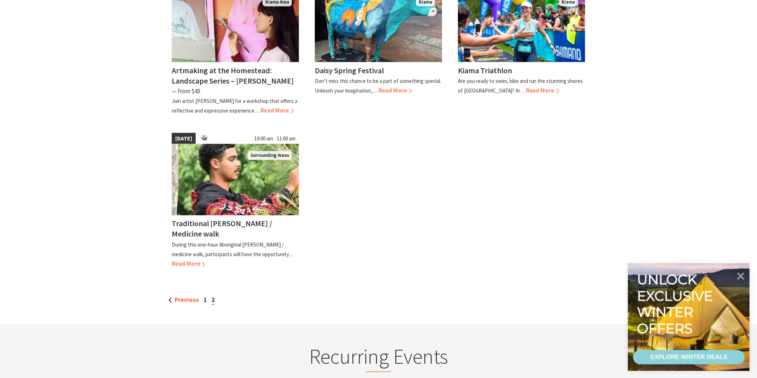
click at [170, 297] on link "Previous" at bounding box center [183, 301] width 30 height 8
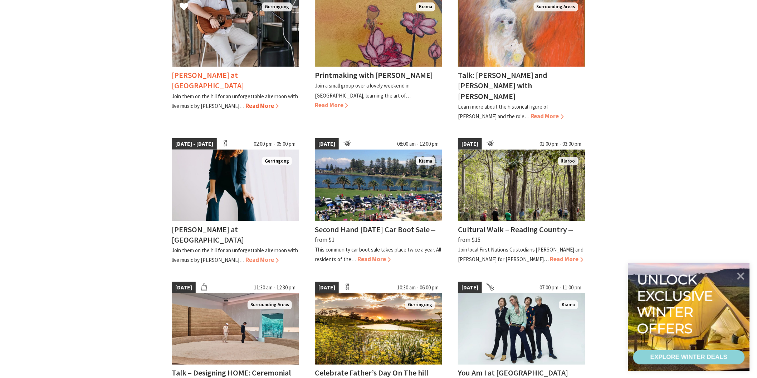
scroll to position [278, 0]
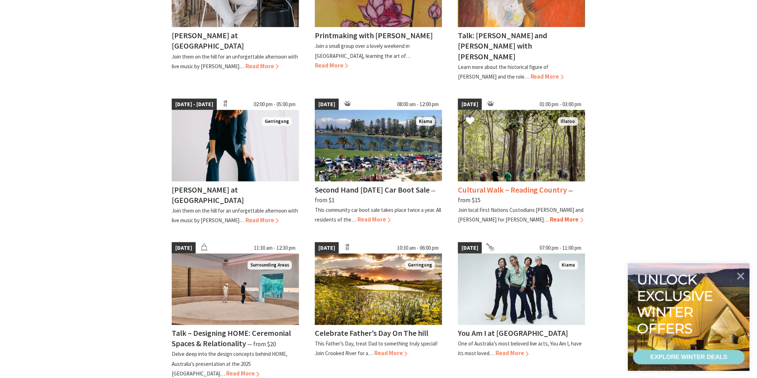
click at [503, 185] on h4 "Cultural Walk – Reading Country" at bounding box center [512, 190] width 109 height 10
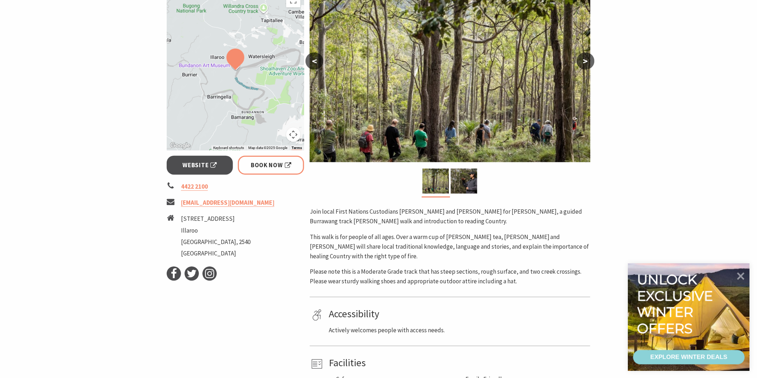
scroll to position [159, 0]
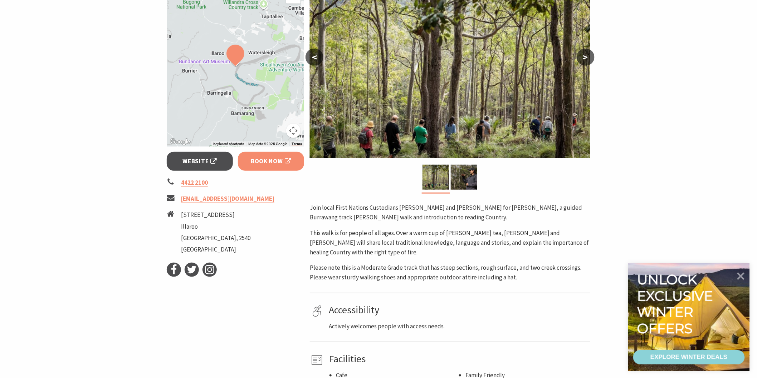
click at [270, 158] on span "Book Now" at bounding box center [271, 162] width 40 height 10
click at [253, 158] on span "Book Now" at bounding box center [271, 162] width 40 height 10
